Goal: Transaction & Acquisition: Download file/media

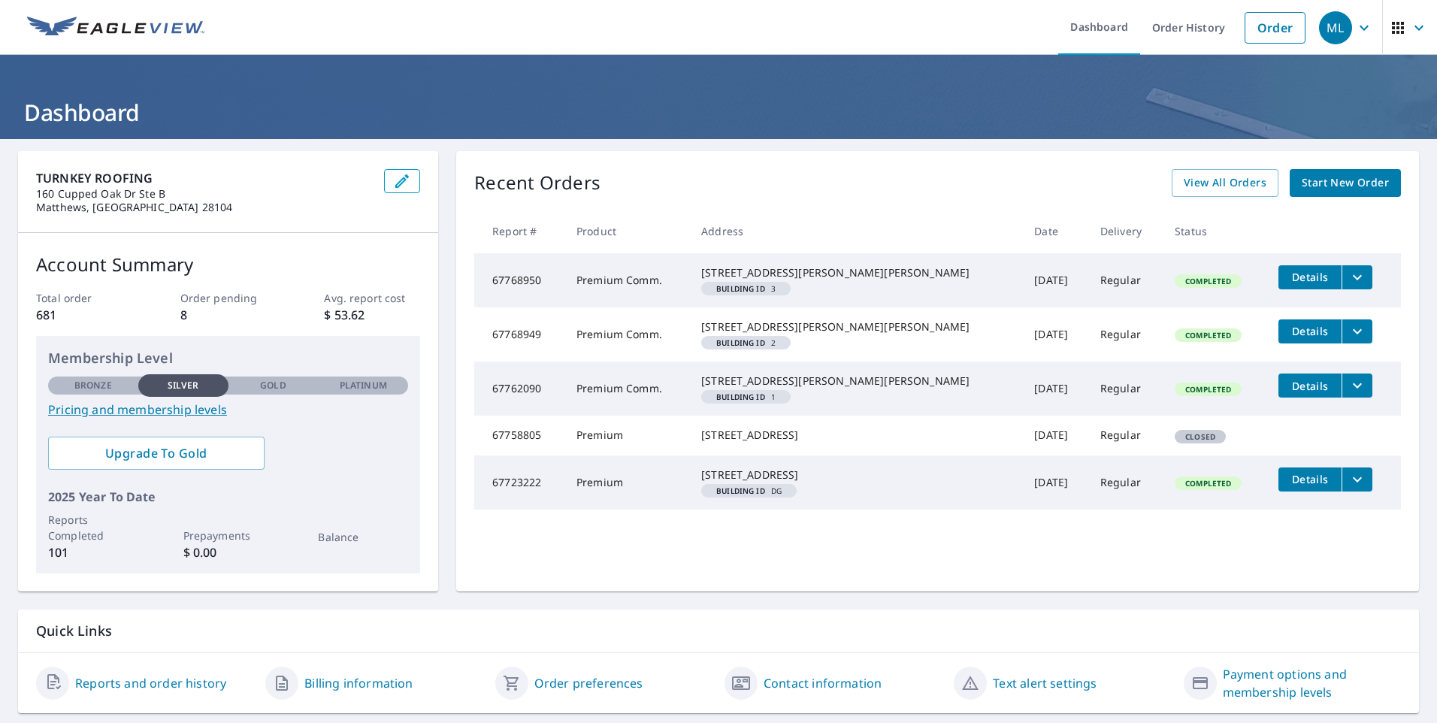
click at [1288, 393] on span "Details" at bounding box center [1310, 386] width 45 height 14
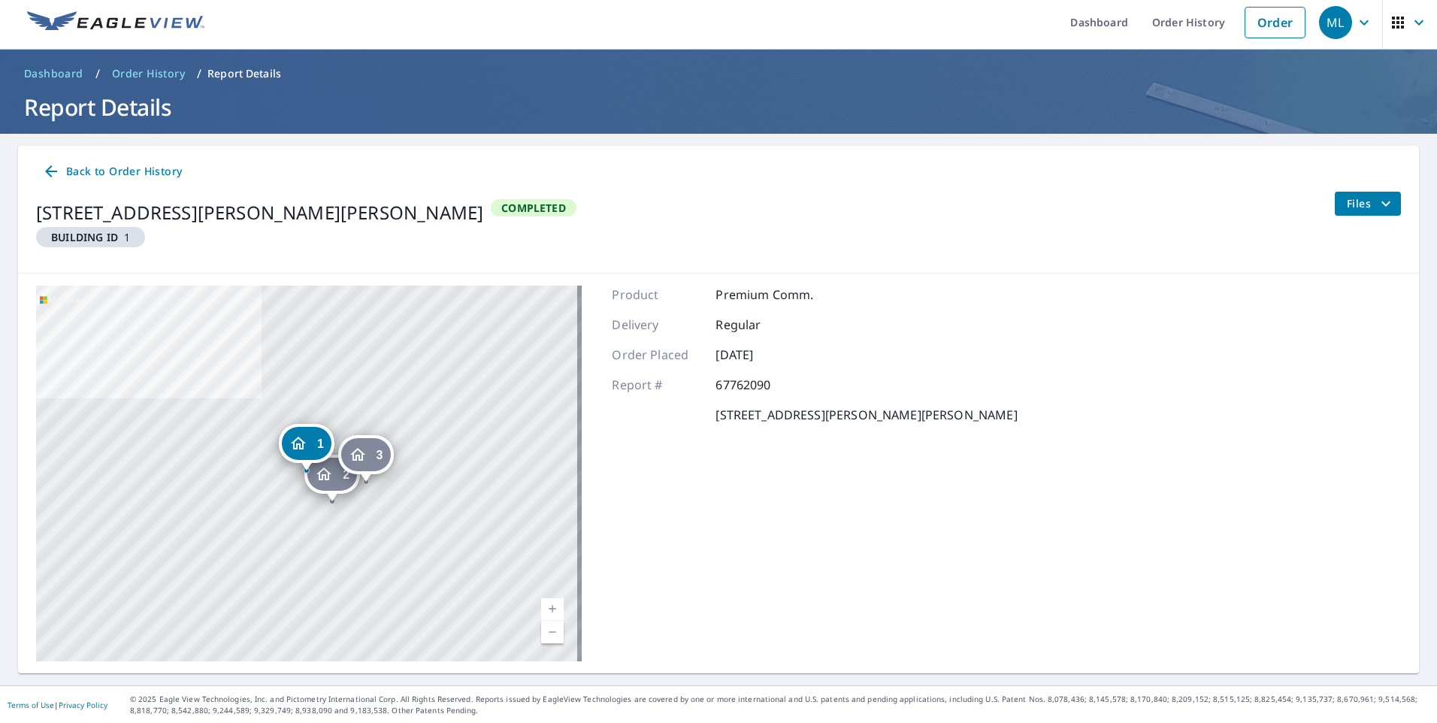
scroll to position [6, 0]
click at [1354, 206] on span "Files" at bounding box center [1371, 203] width 48 height 18
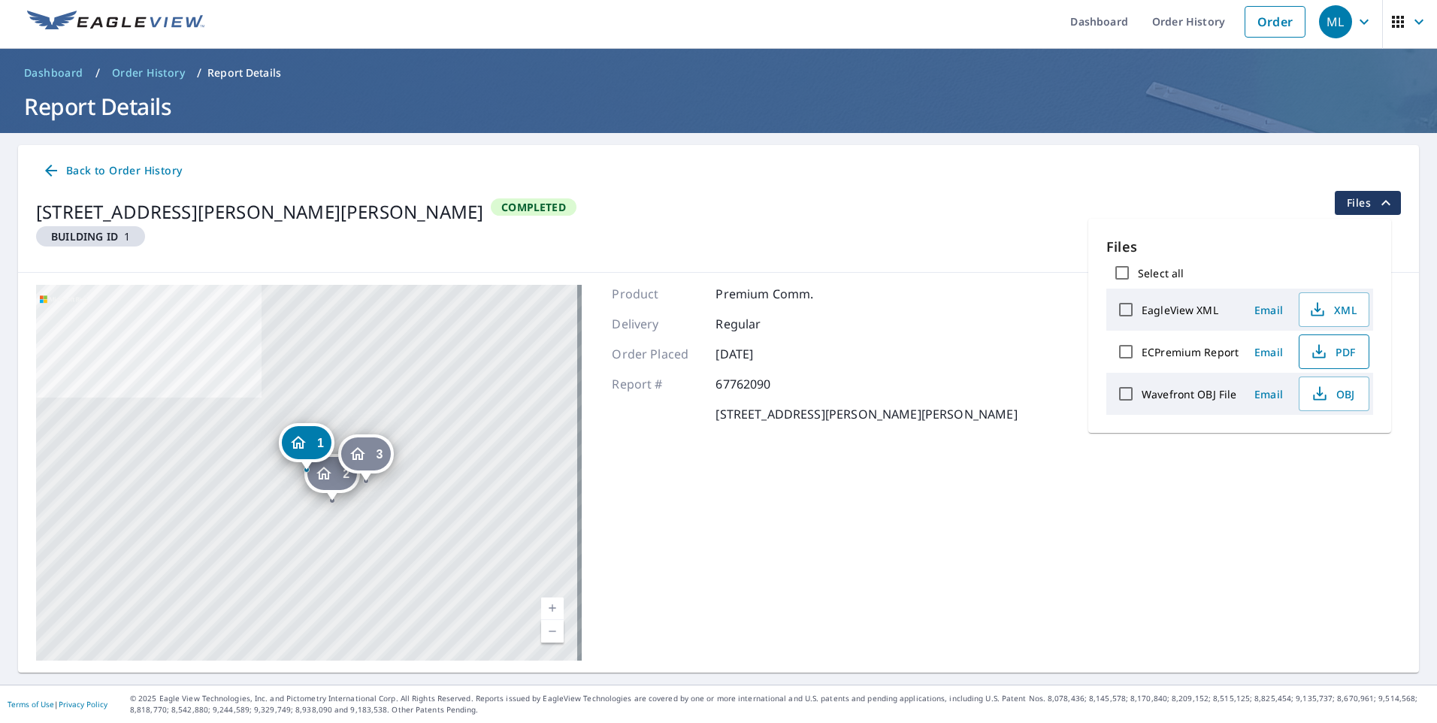
click at [1329, 359] on span "PDF" at bounding box center [1333, 352] width 48 height 18
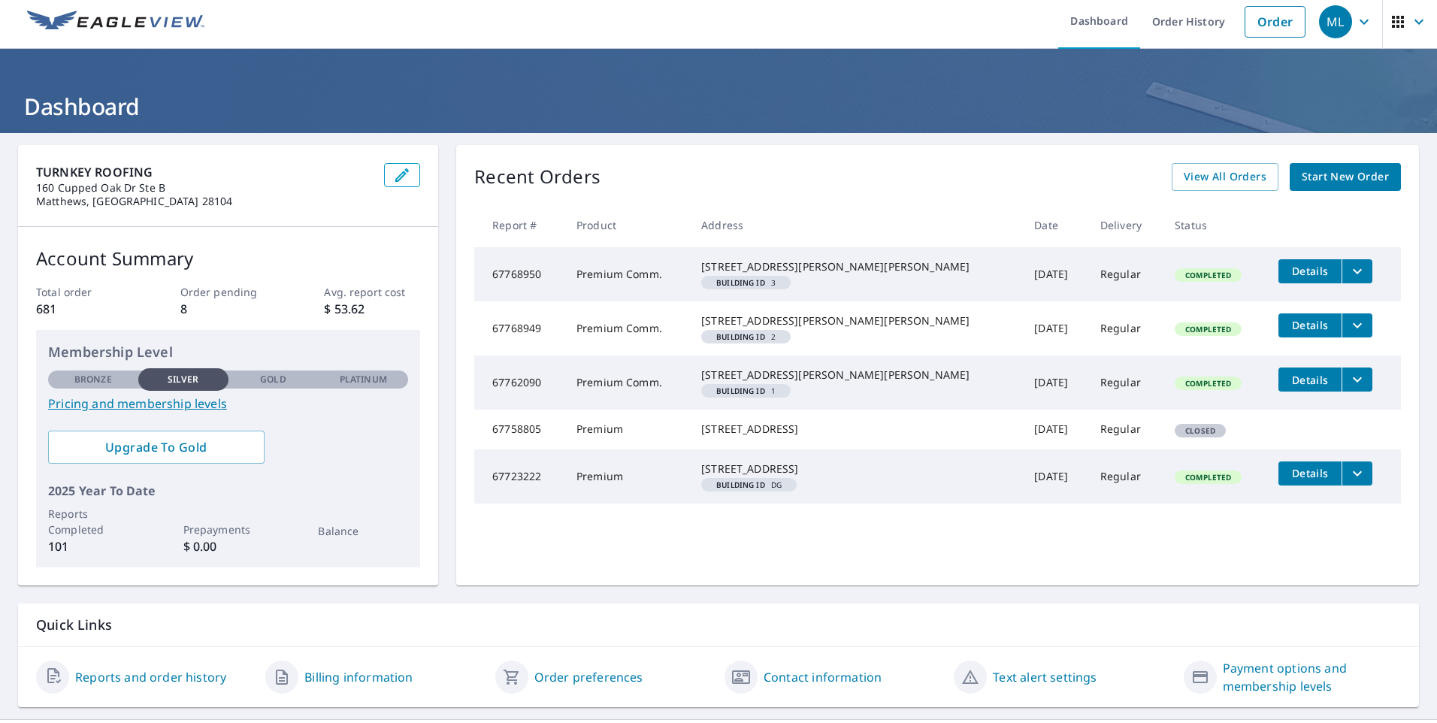
click at [1349, 335] on icon "filesDropdownBtn-67768949" at bounding box center [1358, 325] width 18 height 18
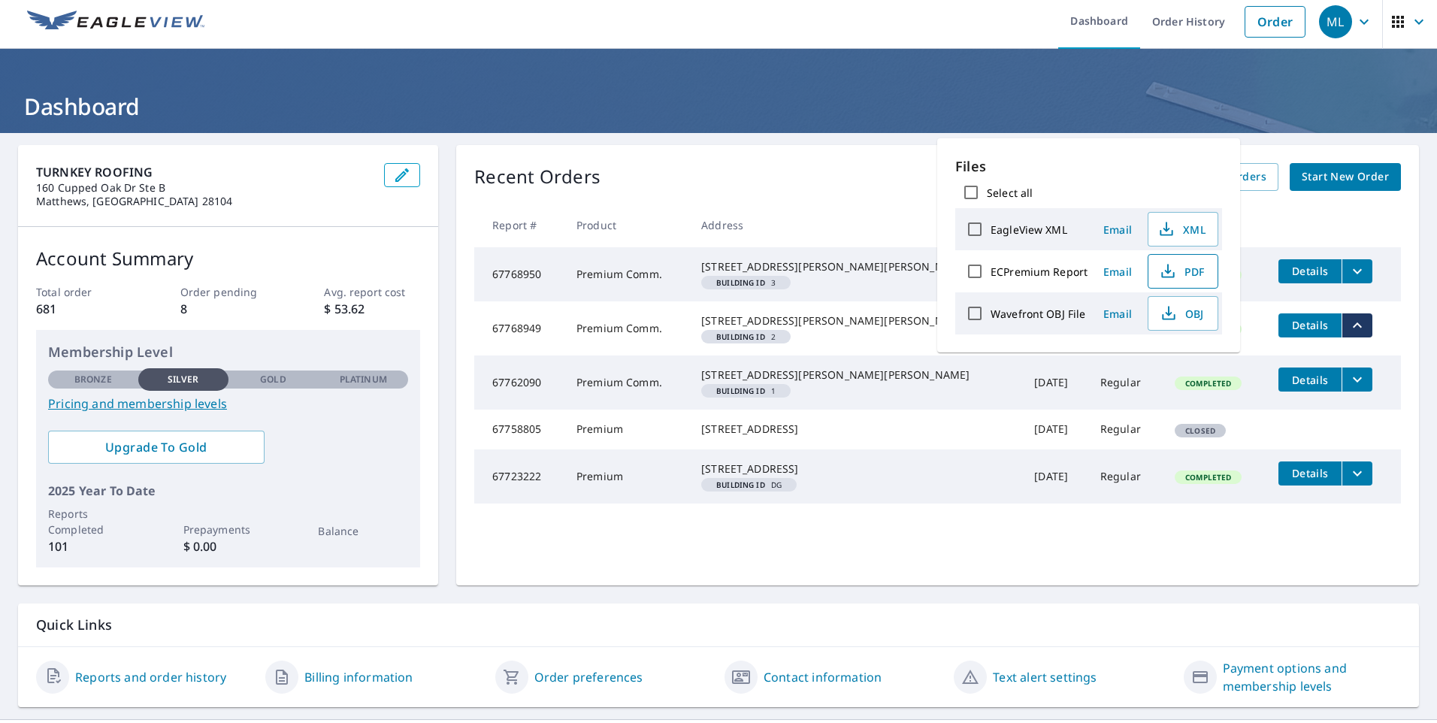
click at [1177, 266] on span "PDF" at bounding box center [1182, 271] width 48 height 18
click at [1349, 267] on icon "filesDropdownBtn-67768950" at bounding box center [1358, 271] width 18 height 18
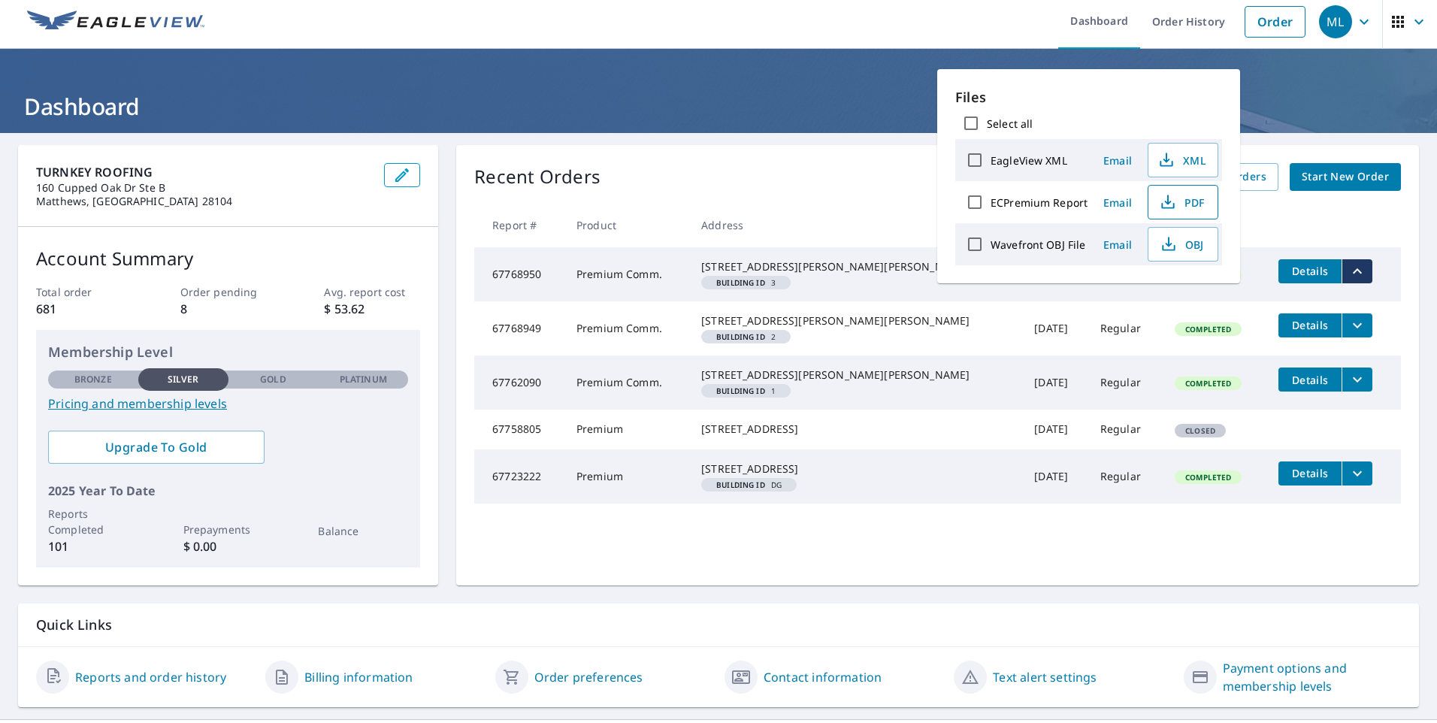
click at [1182, 200] on span "PDF" at bounding box center [1182, 202] width 48 height 18
